Goal: Check status: Check status

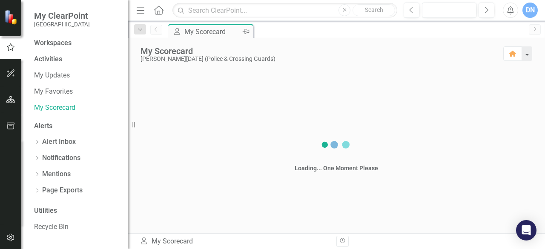
click at [204, 32] on div "My Scorecard" at bounding box center [213, 31] width 56 height 11
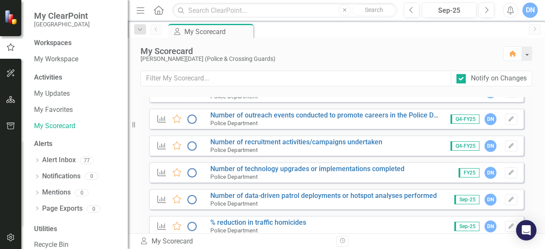
scroll to position [689, 0]
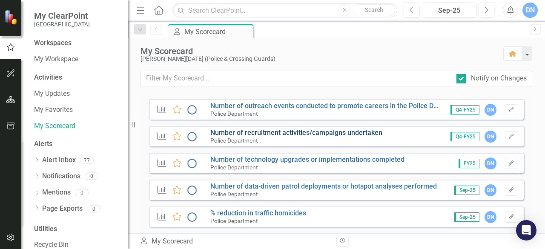
click at [316, 132] on link "Number of recruitment activities/campaigns undertaken" at bounding box center [297, 133] width 172 height 8
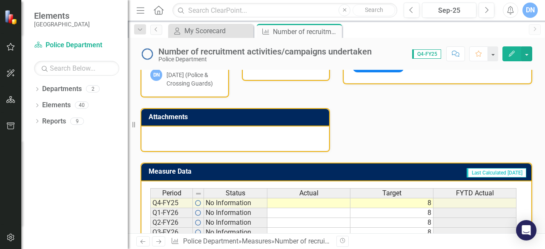
scroll to position [271, 0]
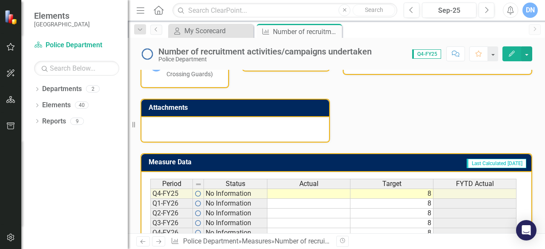
click at [255, 130] on div at bounding box center [235, 129] width 188 height 25
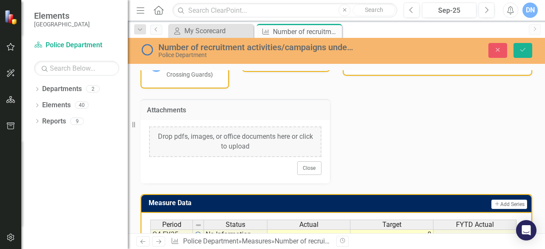
click at [218, 139] on div "Drop pdfs, images, or office documents here or click to upload" at bounding box center [235, 142] width 173 height 31
click at [177, 141] on div "Drop pdfs, images, or office documents here or click to upload" at bounding box center [235, 142] width 173 height 31
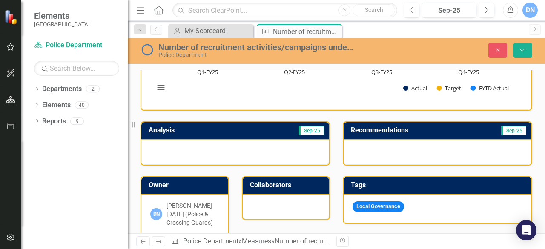
scroll to position [116, 0]
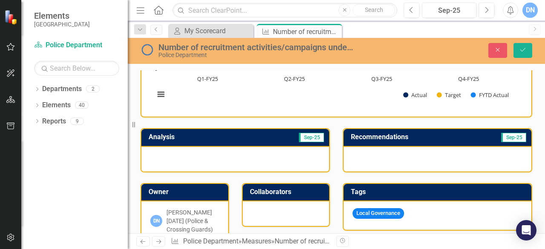
click at [199, 152] on div at bounding box center [235, 159] width 188 height 25
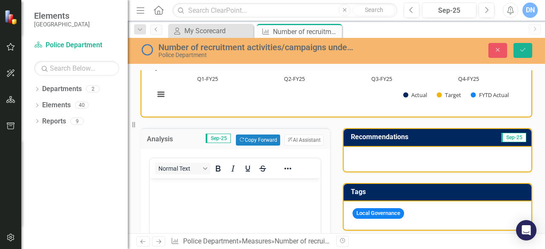
scroll to position [0, 0]
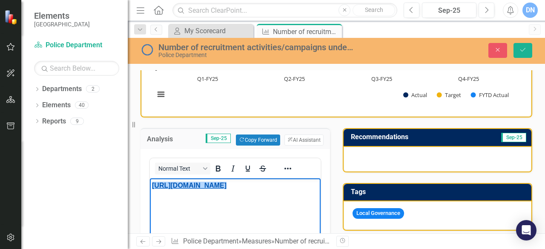
click at [158, 187] on link "[URL][DOMAIN_NAME]" at bounding box center [189, 185] width 75 height 7
click at [188, 187] on link "[URL][DOMAIN_NAME]" at bounding box center [189, 185] width 75 height 7
click at [159, 187] on link "[URL][DOMAIN_NAME]" at bounding box center [189, 185] width 75 height 7
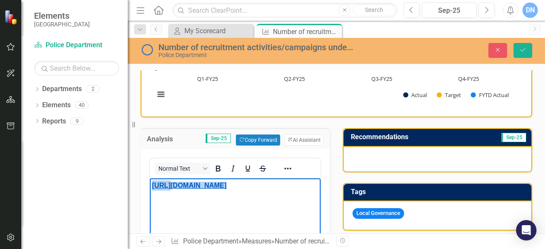
click at [159, 187] on link "[URL][DOMAIN_NAME]" at bounding box center [189, 185] width 75 height 7
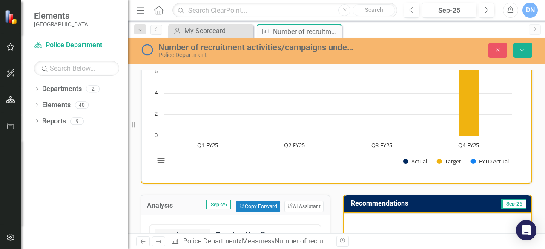
scroll to position [85, 0]
